Goal: Check status: Check status

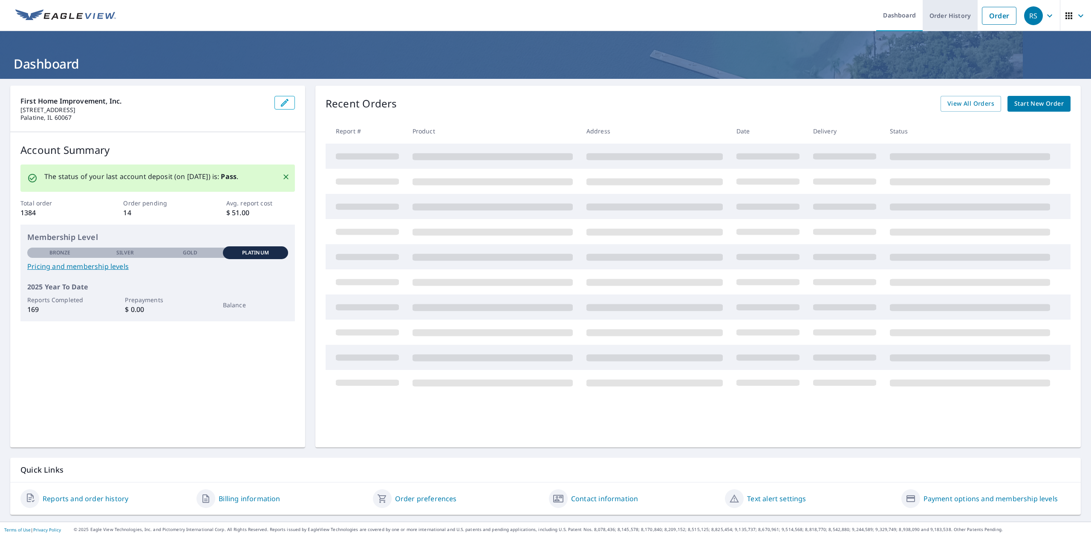
click at [930, 17] on link "Order History" at bounding box center [950, 15] width 55 height 31
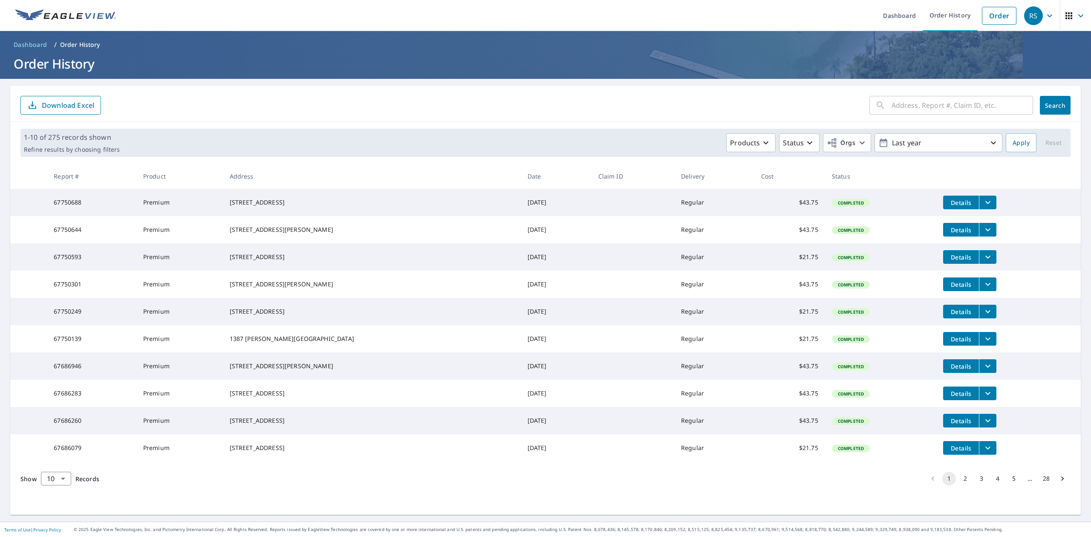
click at [1045, 16] on icon "button" at bounding box center [1050, 16] width 10 height 10
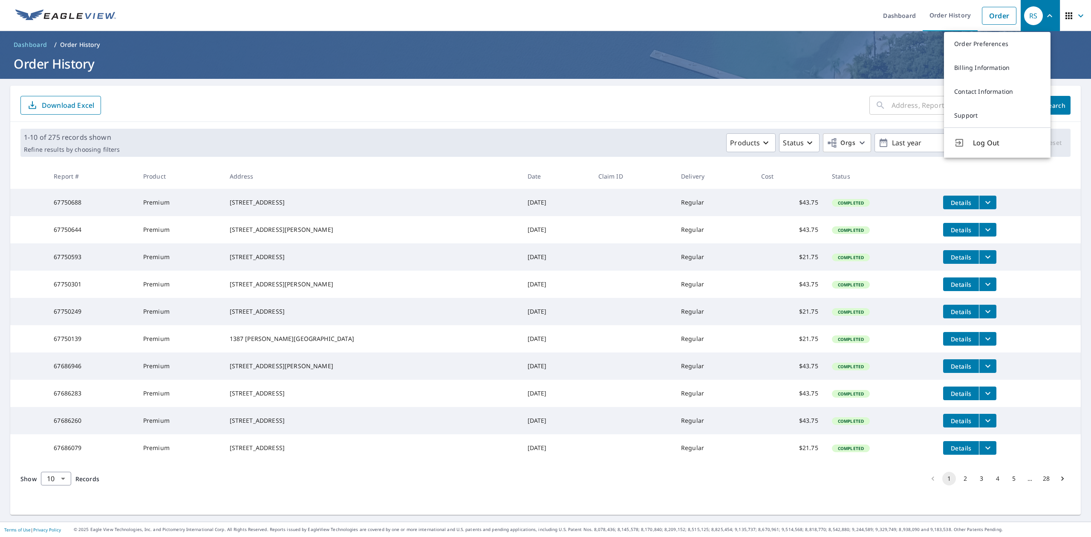
click at [616, 98] on form "​ Search Download Excel" at bounding box center [545, 105] width 1050 height 19
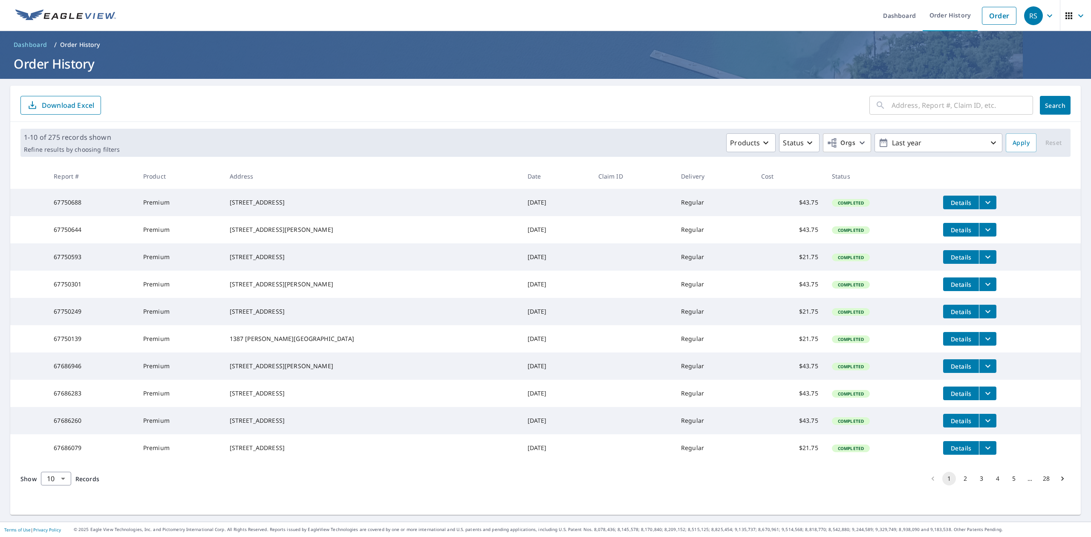
click at [485, 98] on form "​ Search Download Excel" at bounding box center [545, 105] width 1050 height 19
click at [1045, 14] on icon "button" at bounding box center [1050, 16] width 10 height 10
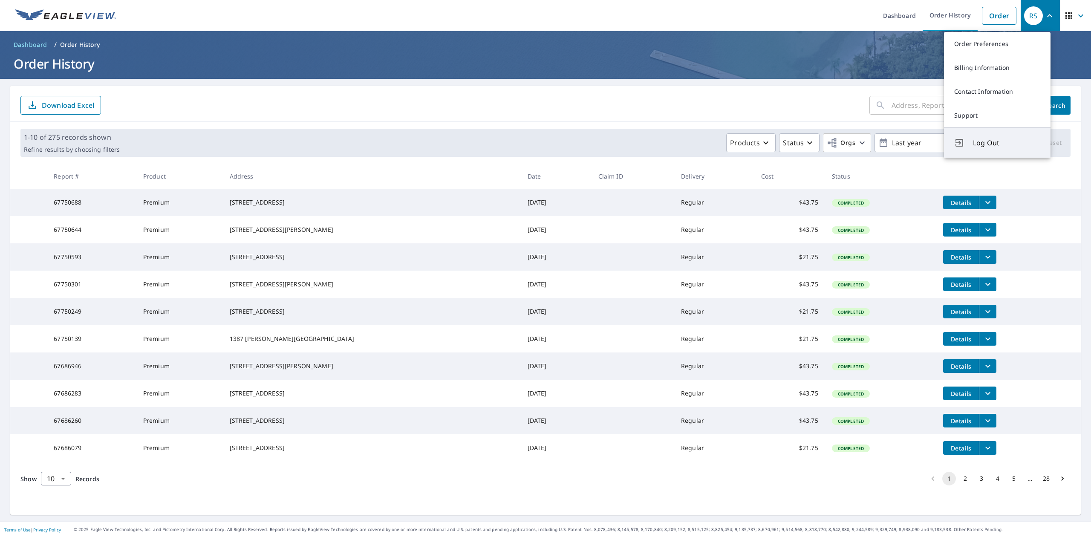
click at [973, 140] on span "Log Out" at bounding box center [1006, 143] width 67 height 10
